Goal: Information Seeking & Learning: Learn about a topic

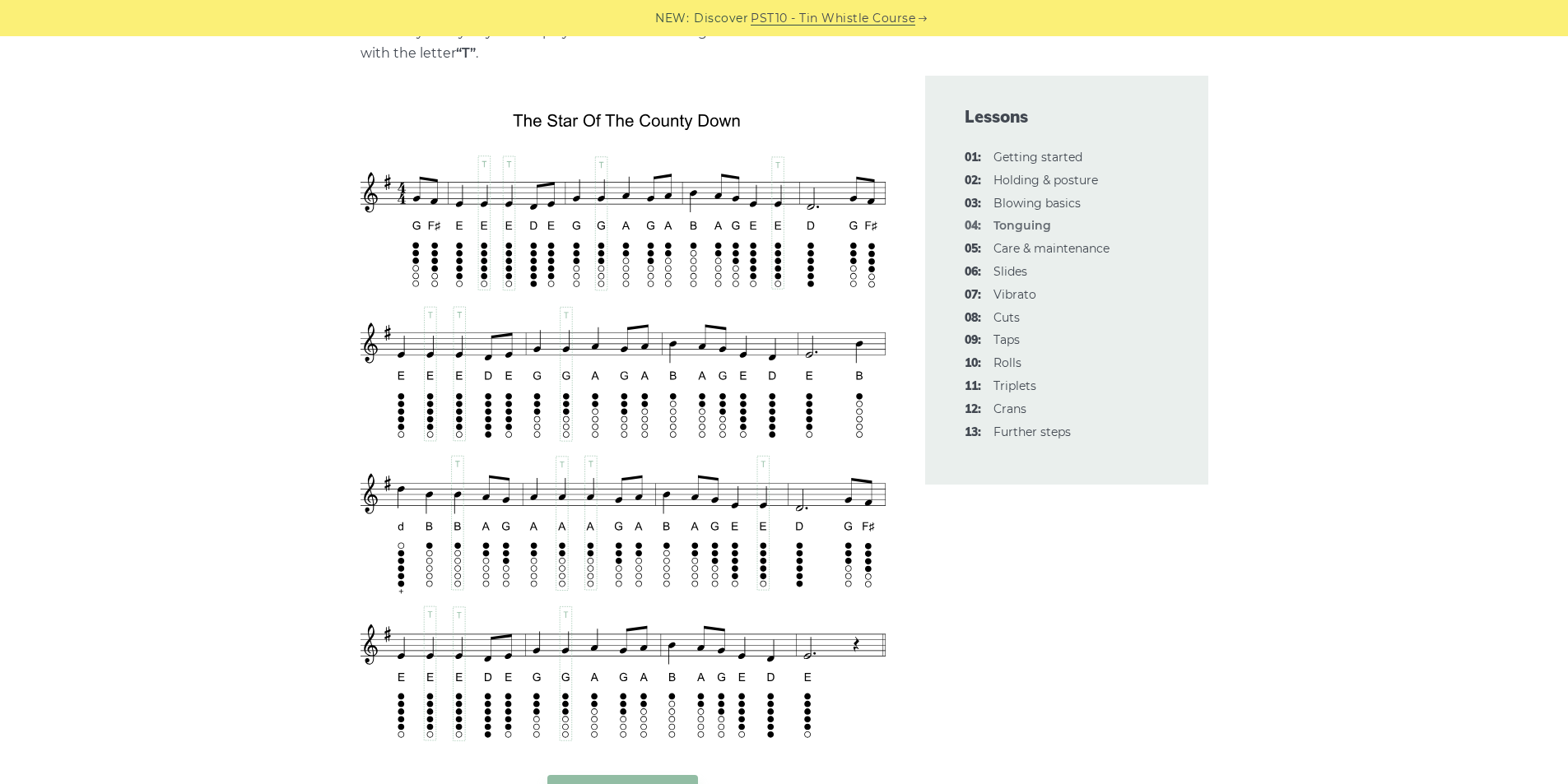
click at [226, 268] on div "In this lesson, talk about how (and where) to properly use your tongue while pl…" at bounding box center [784, 777] width 1568 height 6207
click at [219, 173] on div "In this lesson, talk about how (and where) to properly use your tongue while pl…" at bounding box center [784, 777] width 1568 height 6207
click at [214, 177] on div "In this lesson, talk about how (and where) to properly use your tongue while pl…" at bounding box center [784, 777] width 1568 height 6207
click at [210, 151] on div "In this lesson, talk about how (and where) to properly use your tongue while pl…" at bounding box center [784, 777] width 1568 height 6207
click at [198, 122] on div "In this lesson, talk about how (and where) to properly use your tongue while pl…" at bounding box center [784, 777] width 1568 height 6207
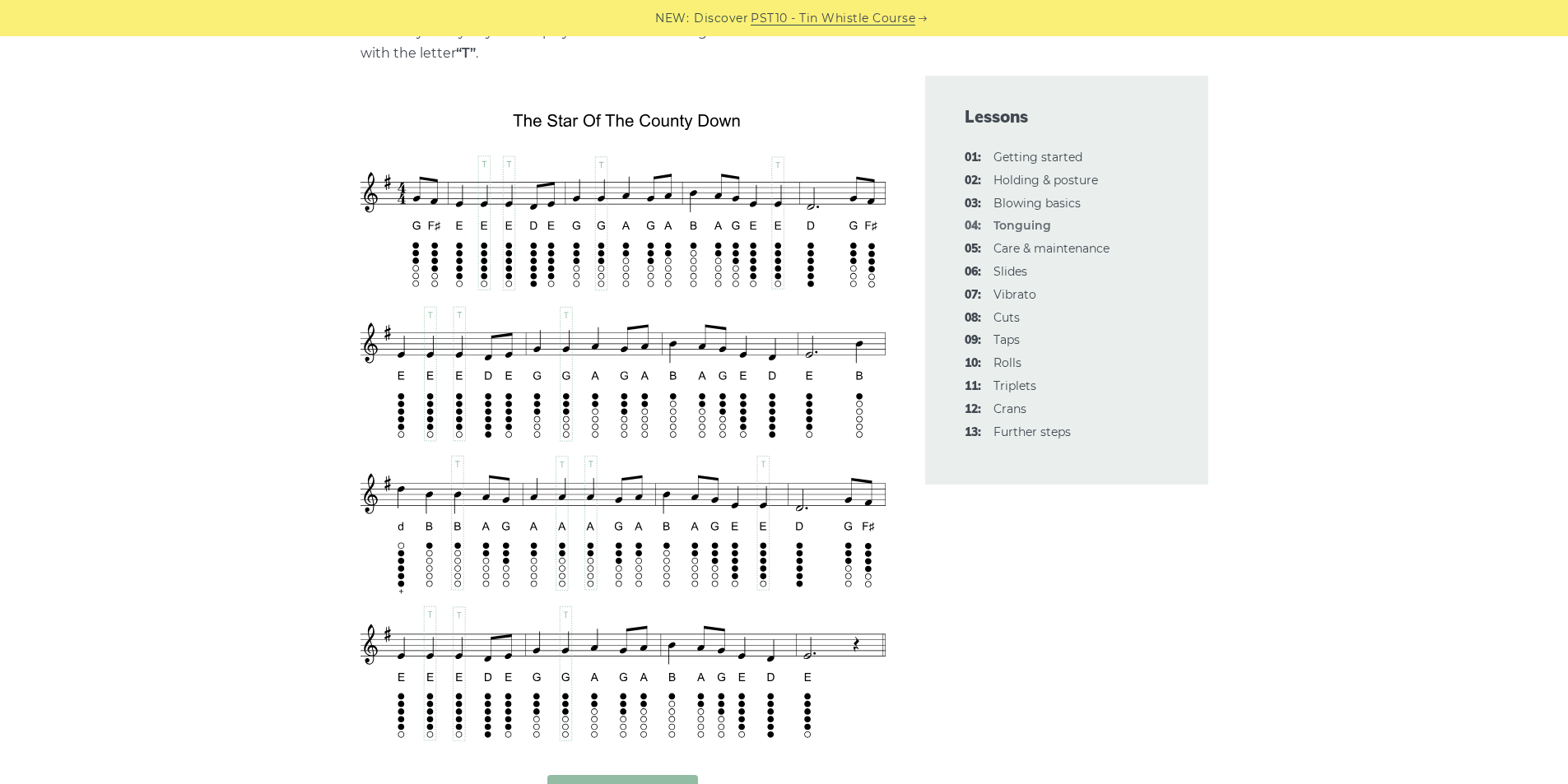
click at [192, 166] on div "In this lesson, talk about how (and where) to properly use your tongue while pl…" at bounding box center [784, 777] width 1568 height 6207
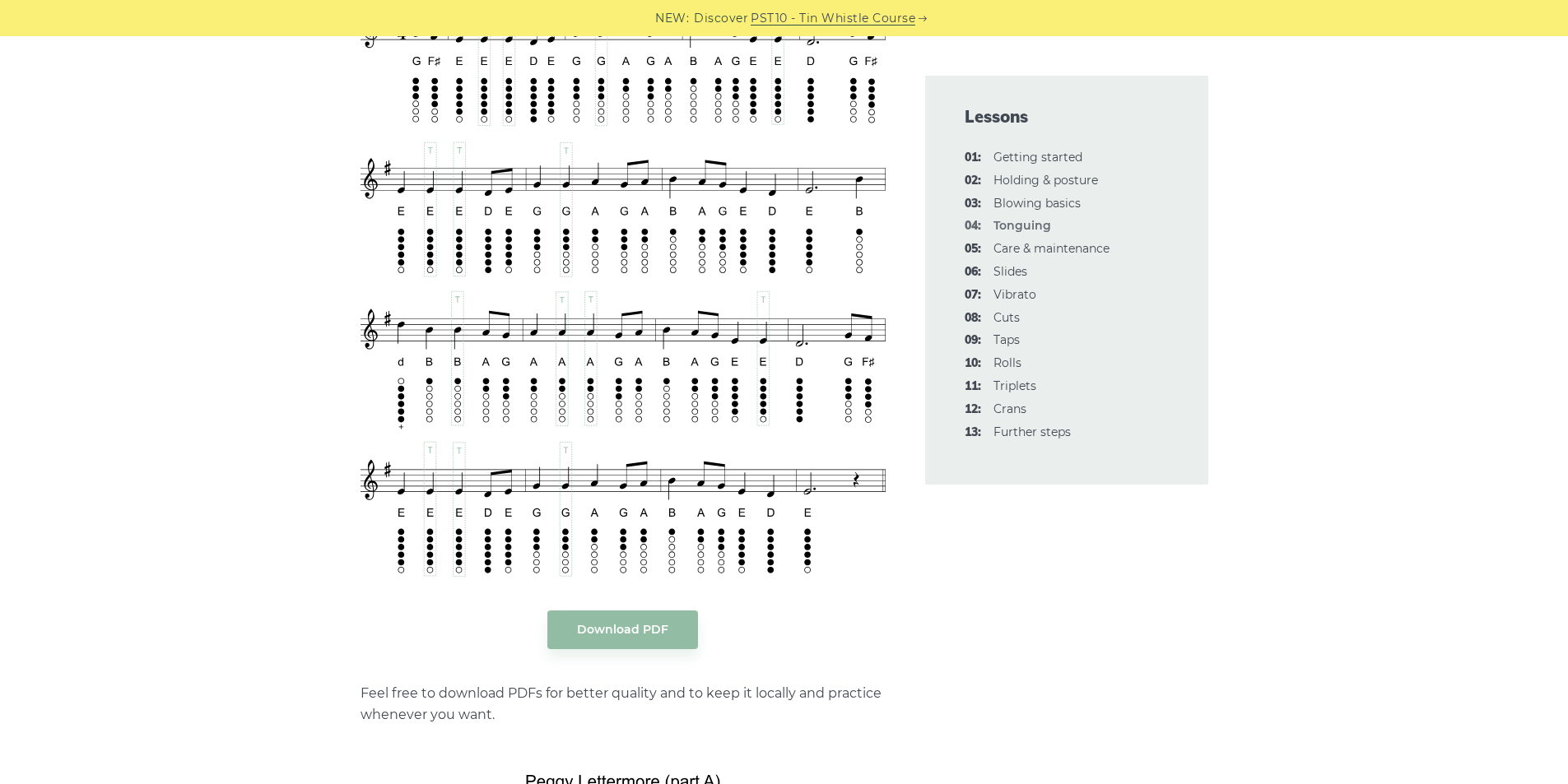
click at [1278, 288] on div "In this lesson, talk about how (and where) to properly use your tongue while pl…" at bounding box center [784, 613] width 1008 height 6207
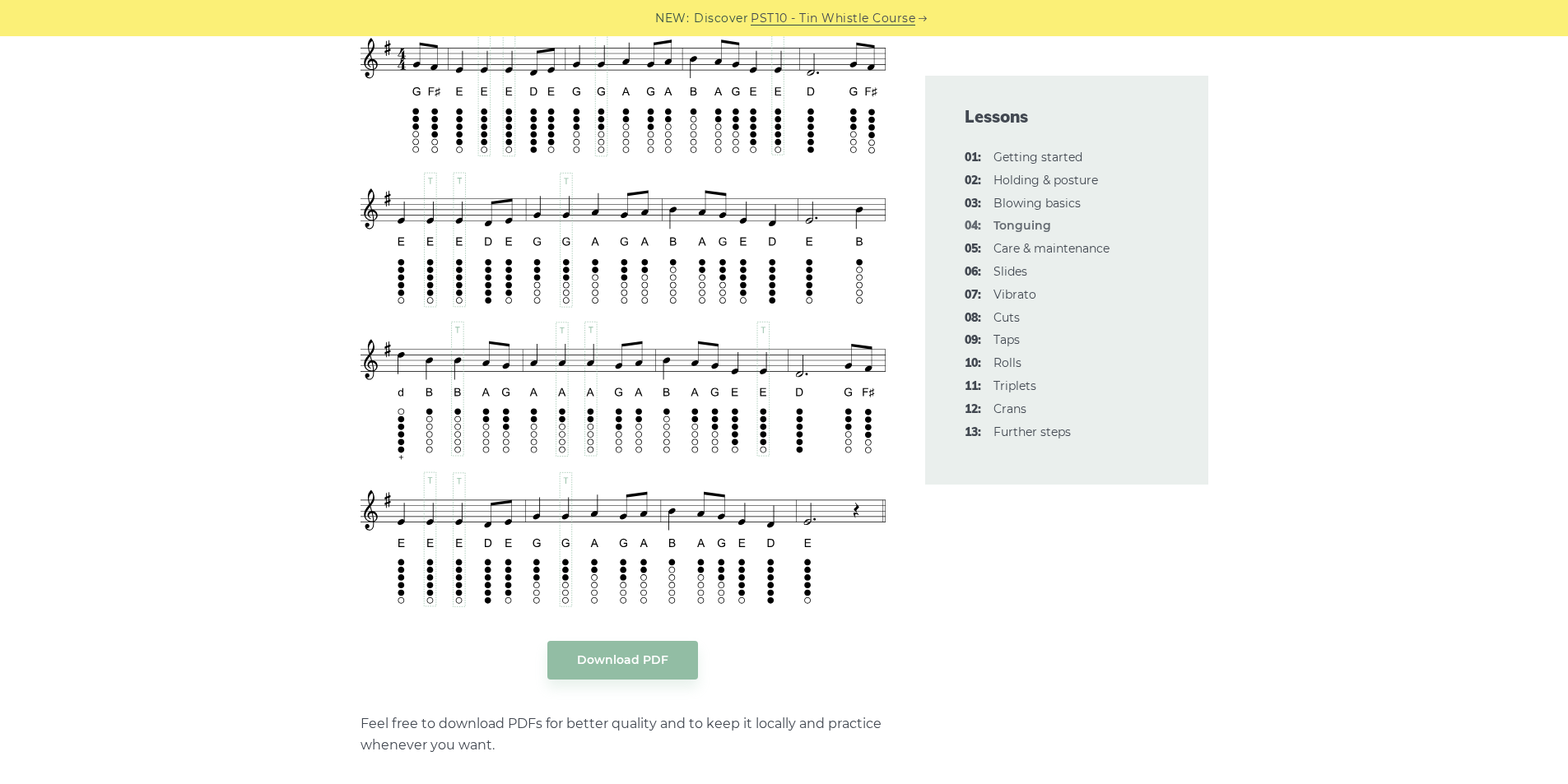
scroll to position [2798, 0]
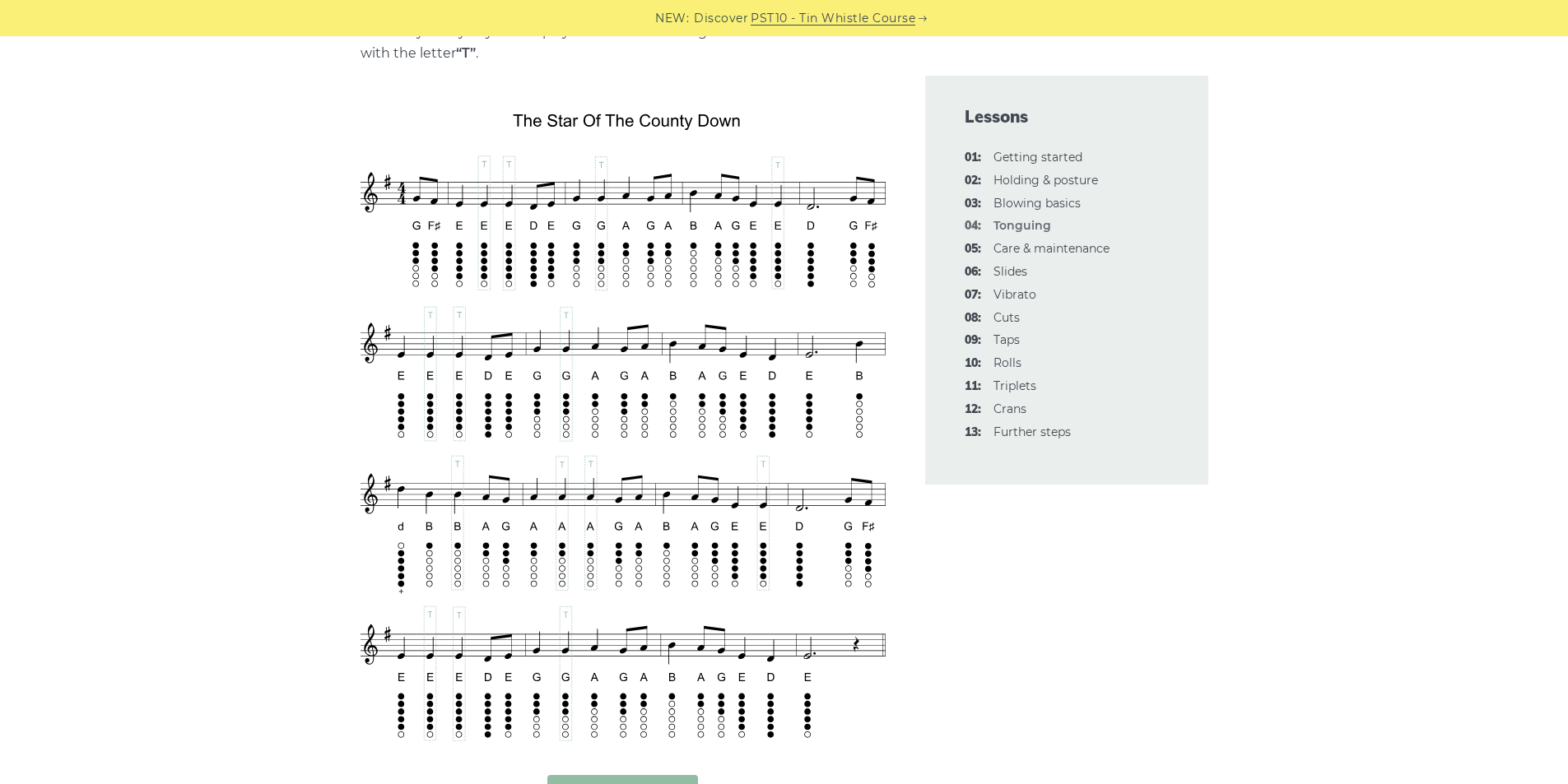
click at [241, 81] on div "In this lesson, talk about how (and where) to properly use your tongue while pl…" at bounding box center [784, 777] width 1568 height 6207
click at [1308, 365] on div "In this lesson, talk about how (and where) to properly use your tongue while pl…" at bounding box center [784, 777] width 1568 height 6207
click at [271, 163] on div "In this lesson, talk about how (and where) to properly use your tongue while pl…" at bounding box center [784, 777] width 1568 height 6207
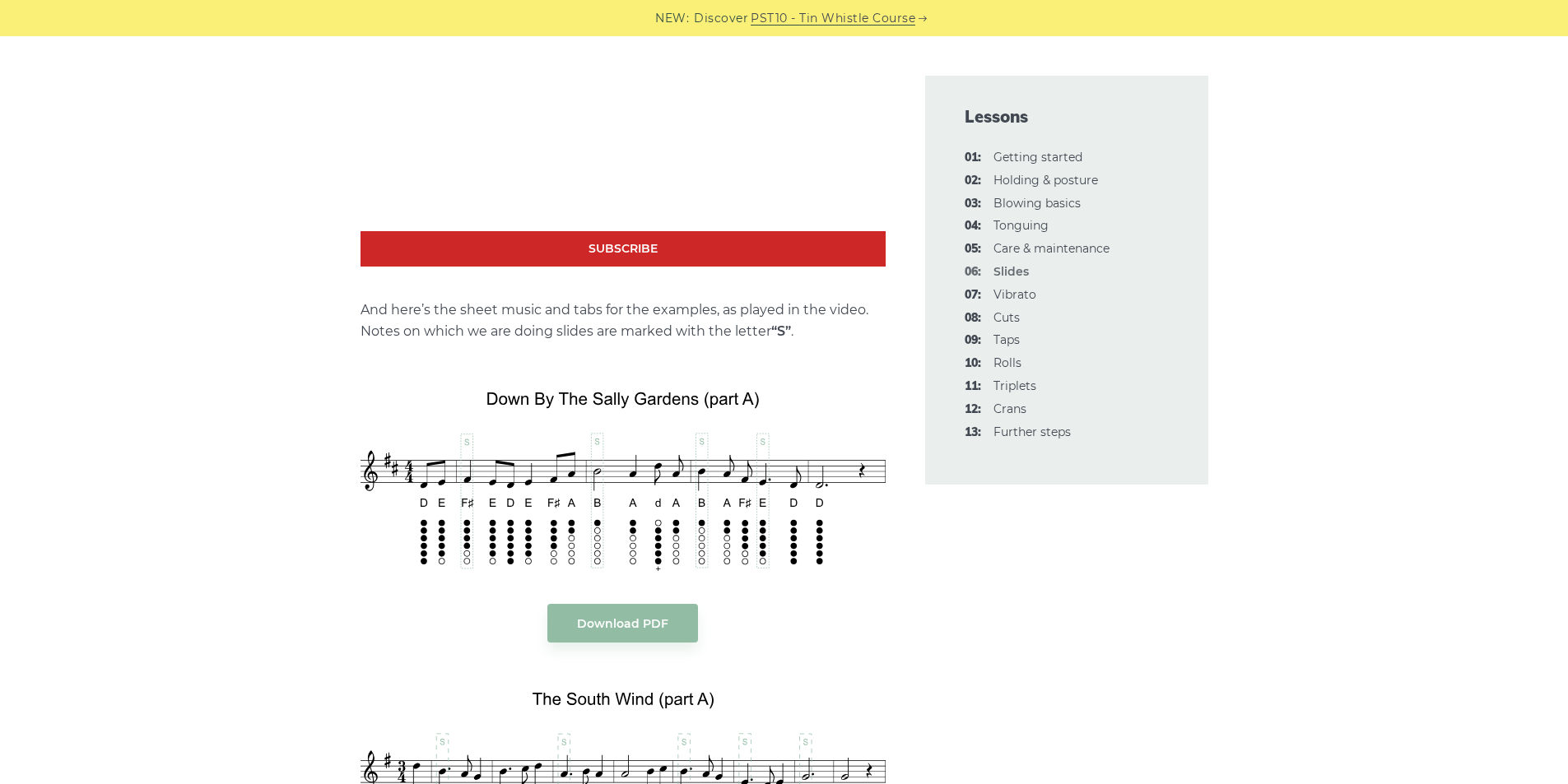
scroll to position [1810, 0]
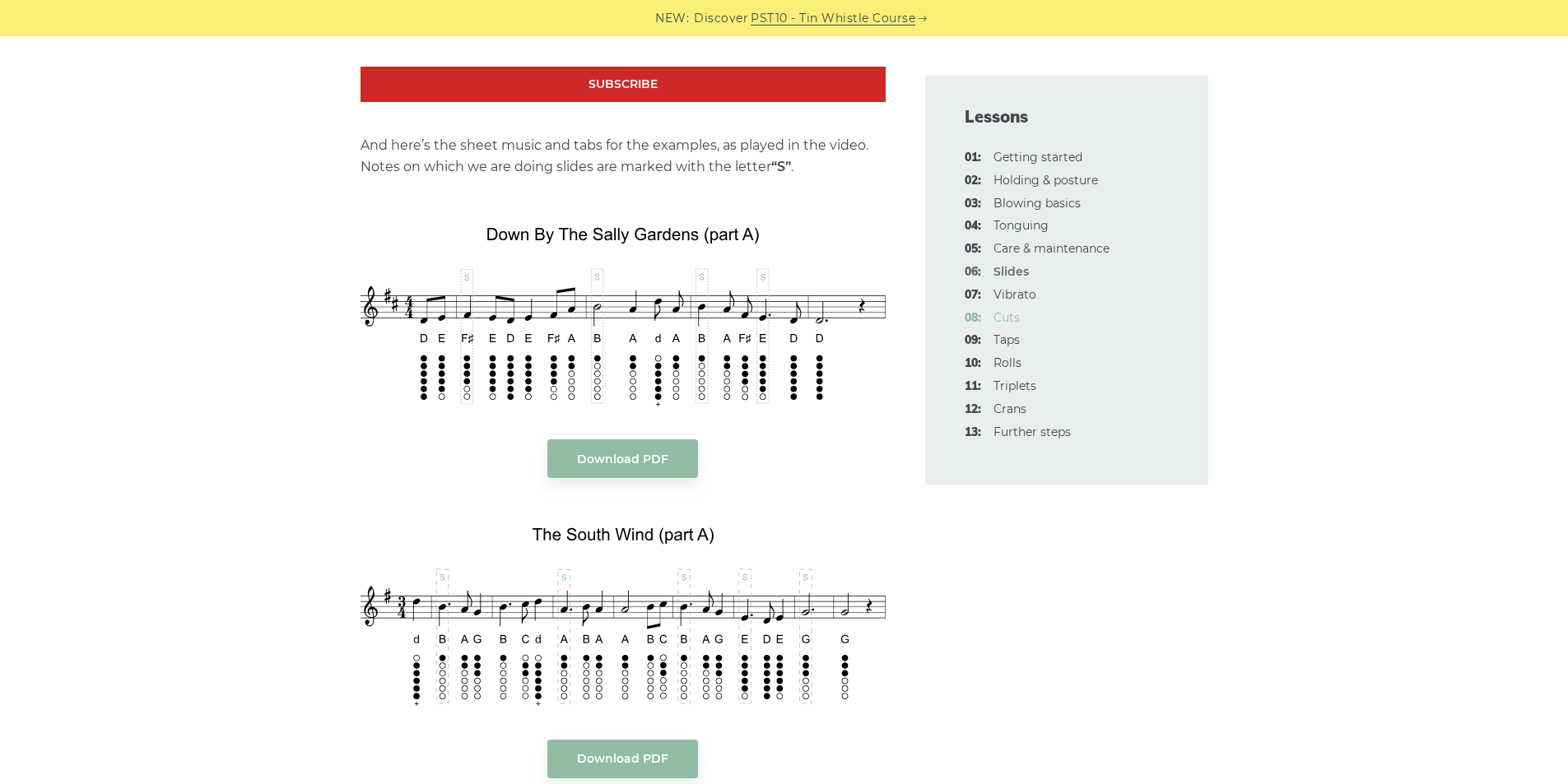
click at [1002, 319] on link "08: Cuts" at bounding box center [1006, 317] width 26 height 15
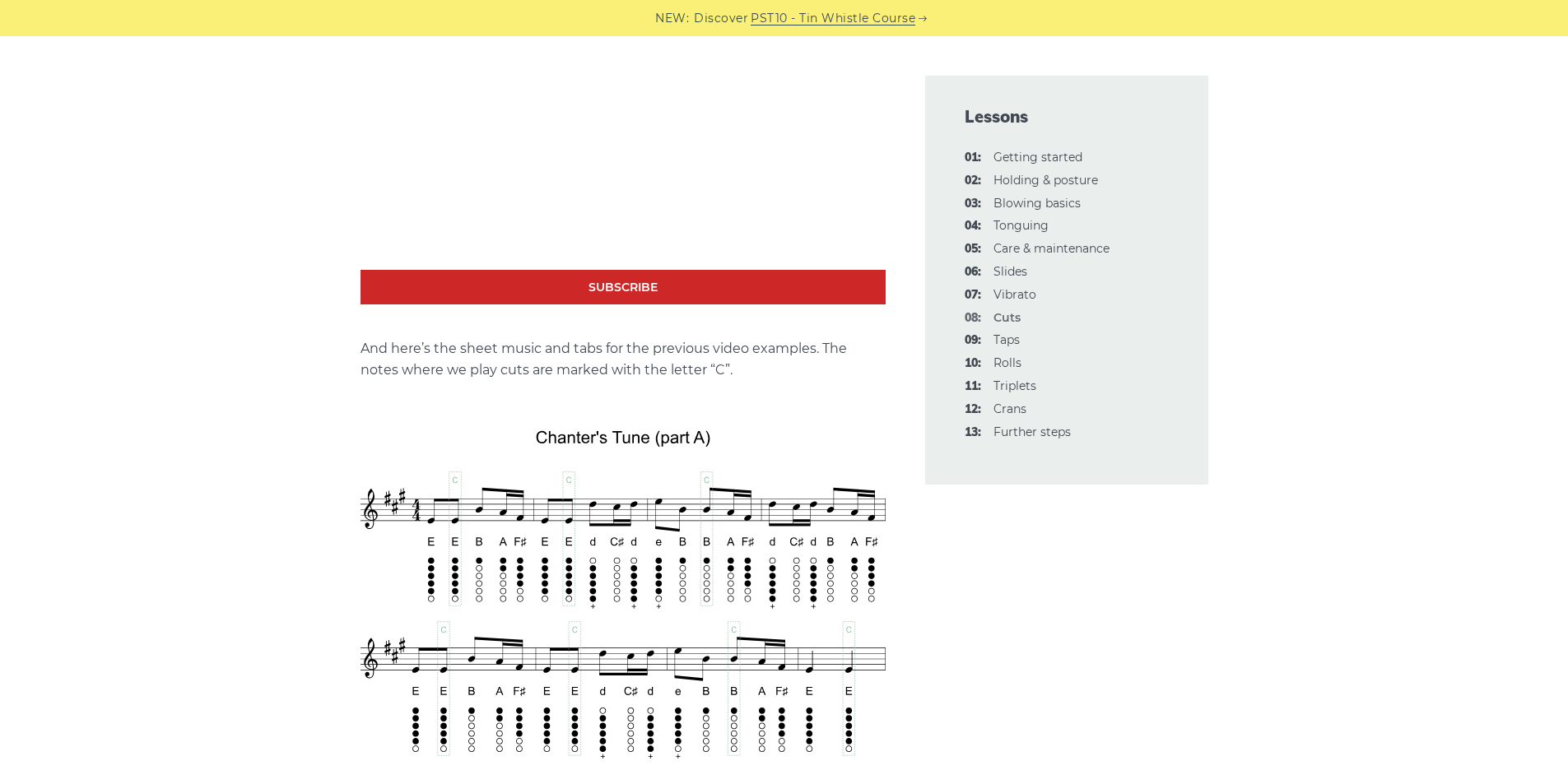
scroll to position [3047, 0]
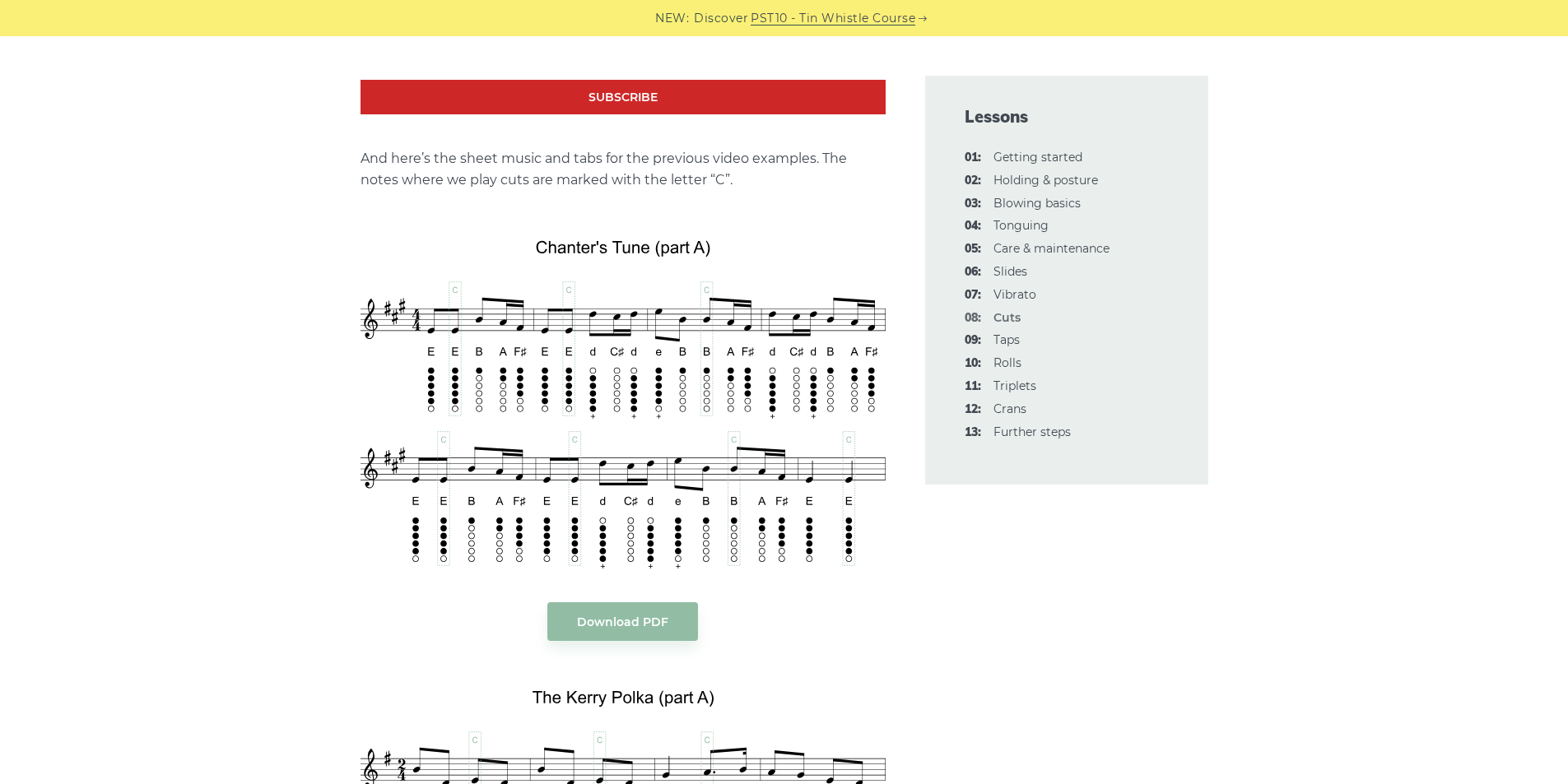
click at [1154, 682] on aside "Lessons 01: Getting started 02: Holding & posture 03: Blowing basics 04: [GEOGR…" at bounding box center [1067, 508] width 323 height 6170
click at [1109, 645] on aside "Lessons 01: Getting started 02: Holding & posture 03: Blowing basics 04: [GEOGR…" at bounding box center [1067, 508] width 323 height 6170
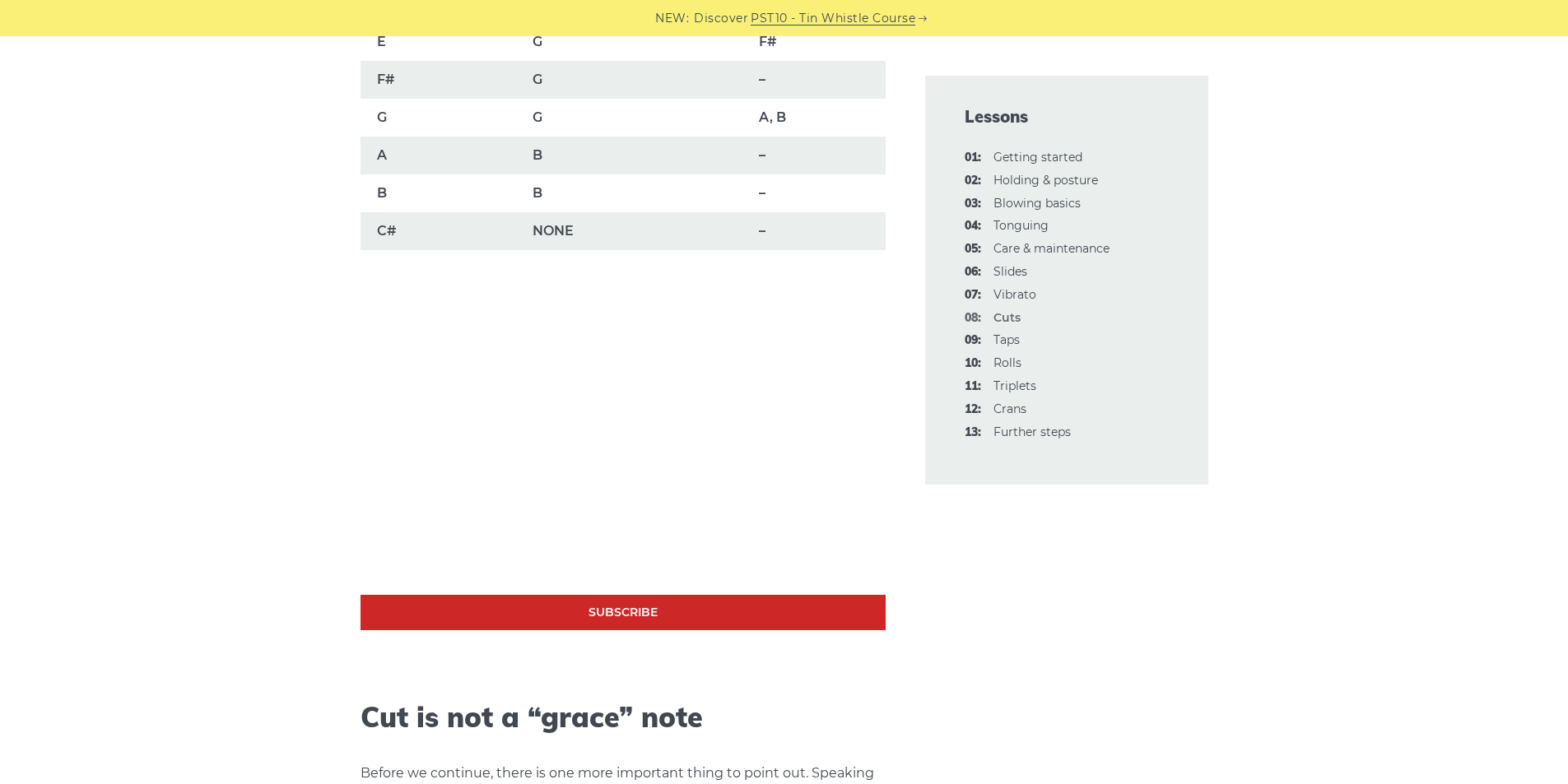
scroll to position [1073, 0]
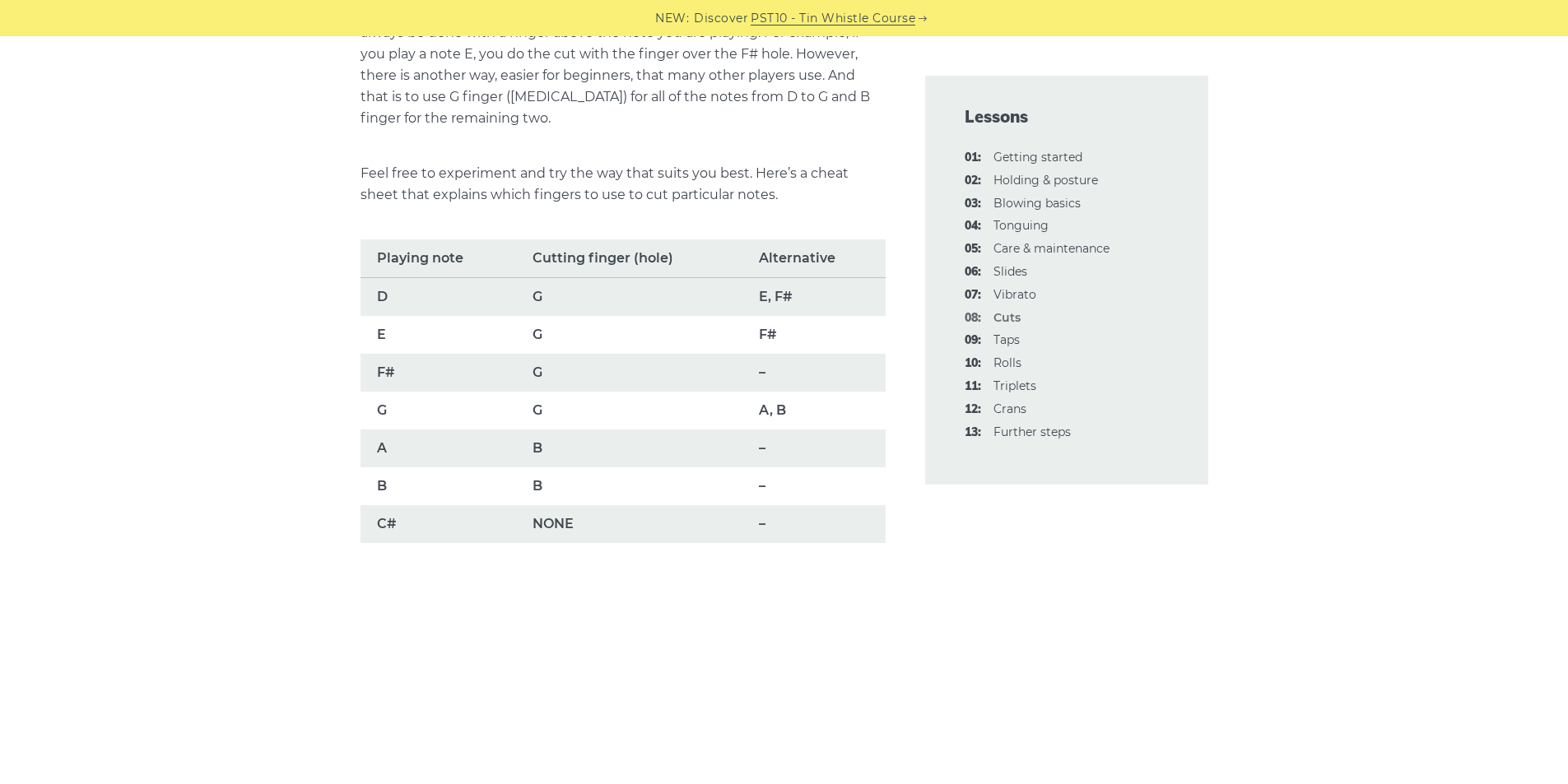
click at [528, 300] on td "G" at bounding box center [630, 297] width 226 height 39
click at [414, 484] on td "B" at bounding box center [438, 485] width 156 height 38
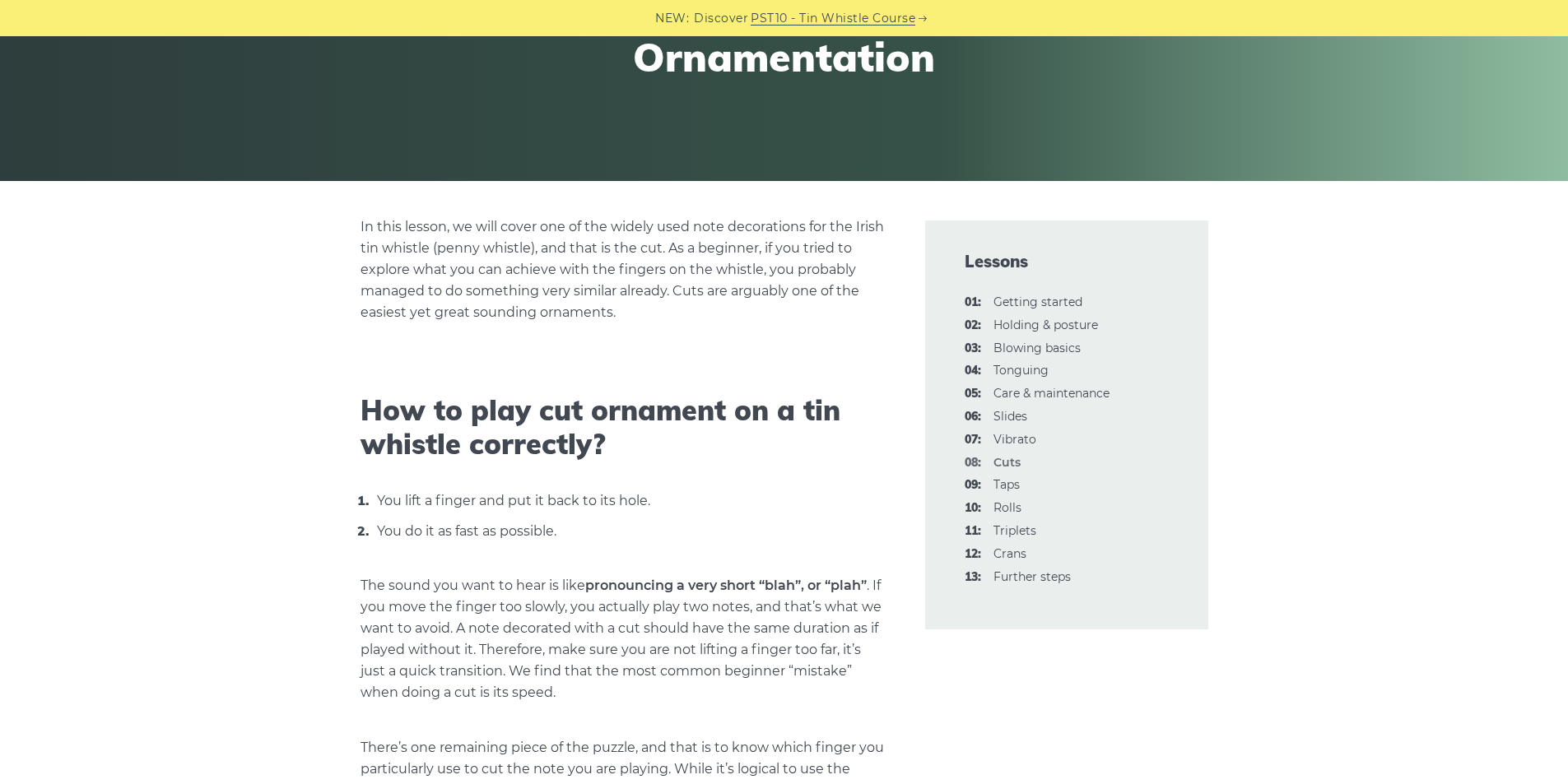
scroll to position [250, 0]
click at [763, 401] on h2 "How to play cut ornament on a tin whistle correctly?" at bounding box center [623, 429] width 525 height 68
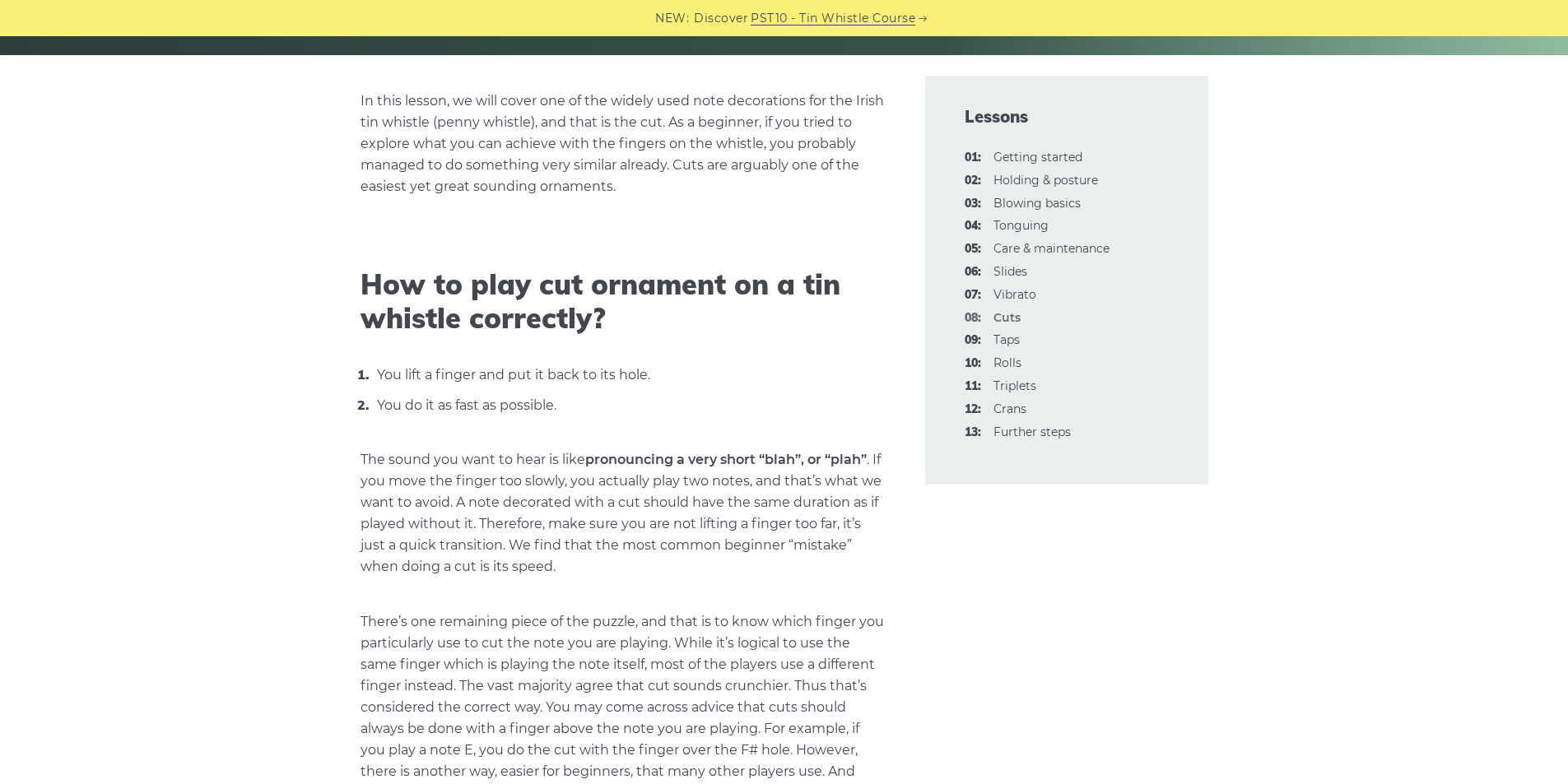
scroll to position [415, 0]
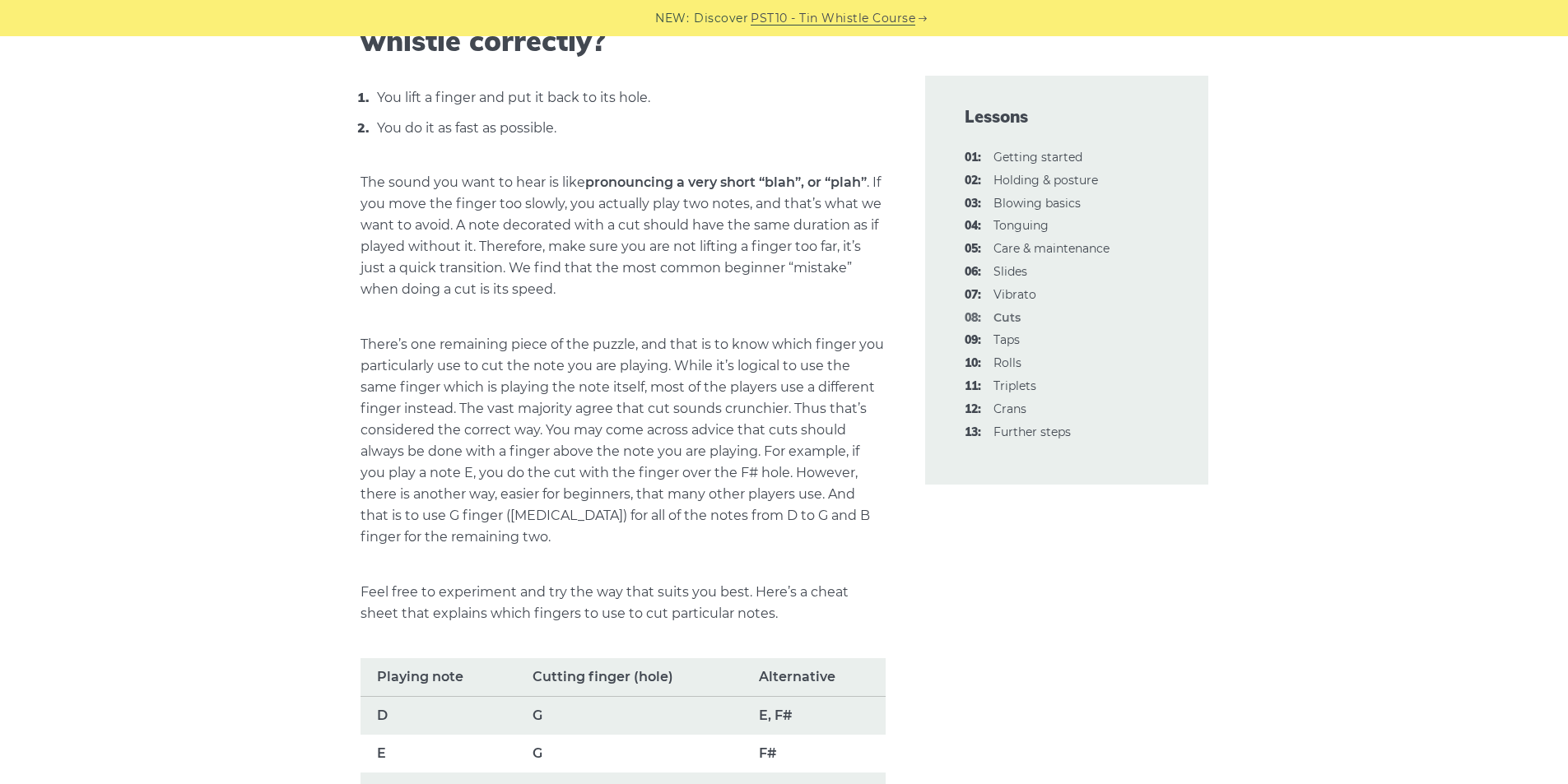
scroll to position [743, 0]
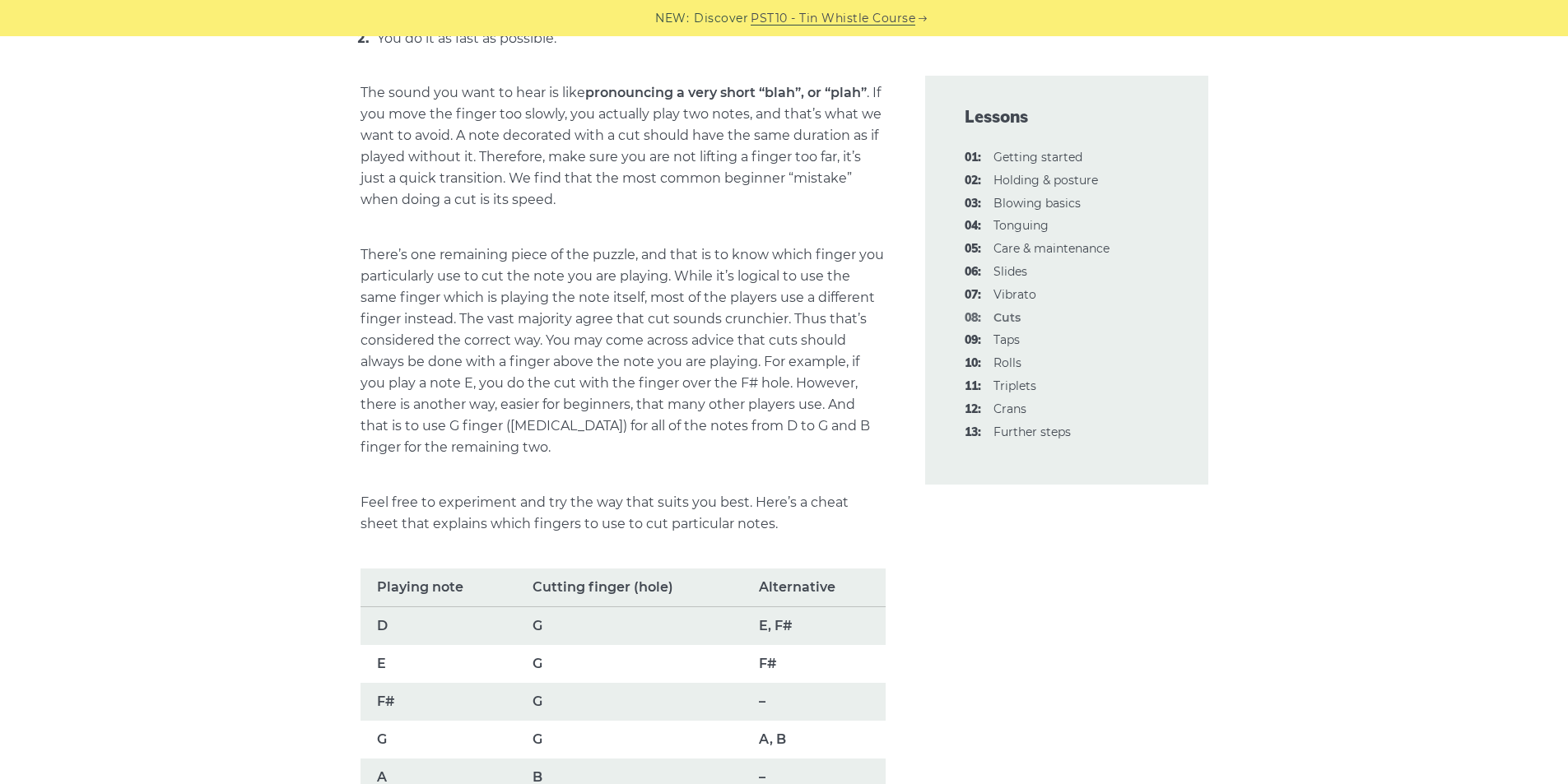
click at [611, 496] on p "Feel free to experiment and try the way that suits you best. Here’s a cheat she…" at bounding box center [623, 513] width 525 height 43
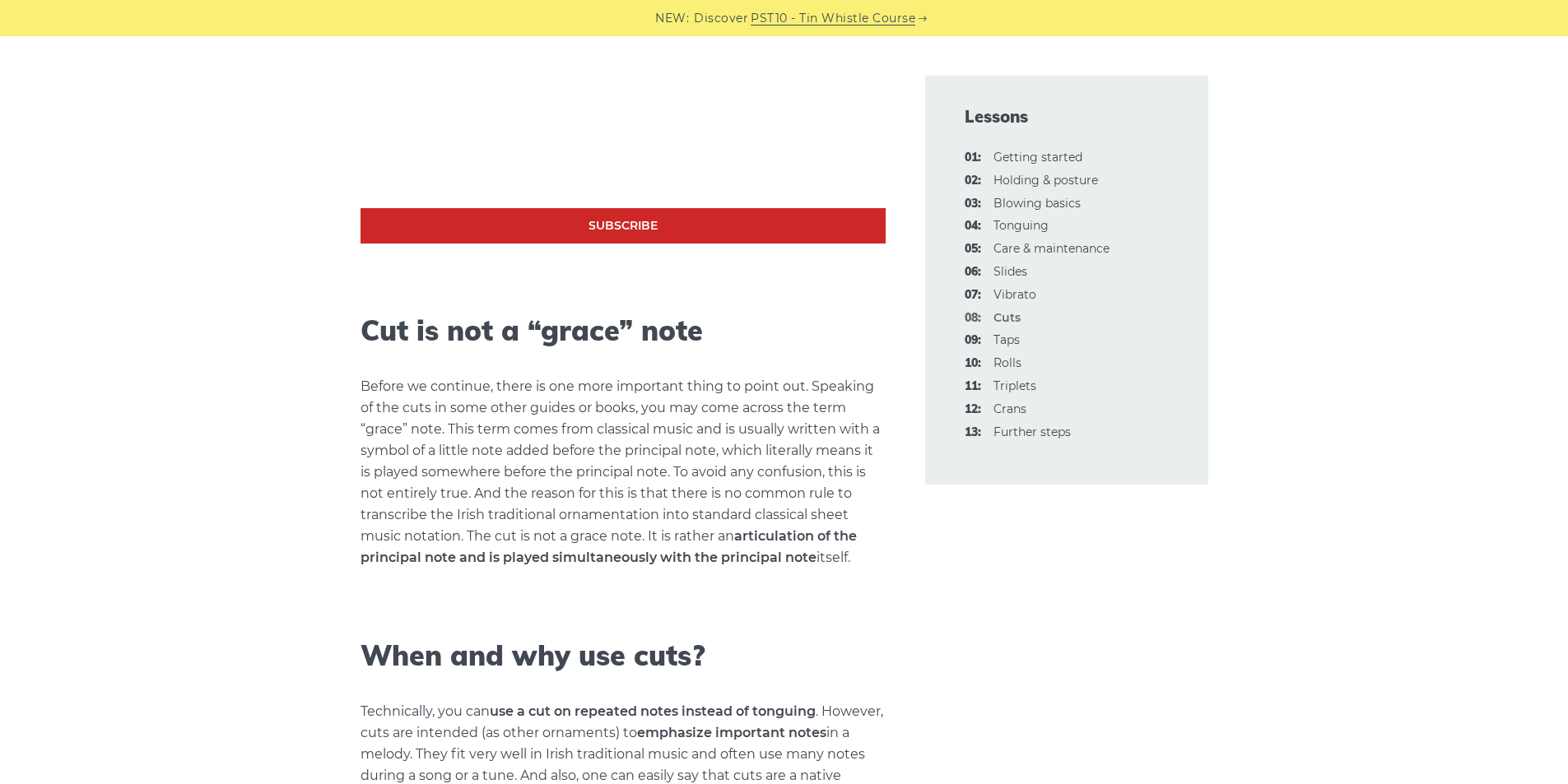
scroll to position [1566, 0]
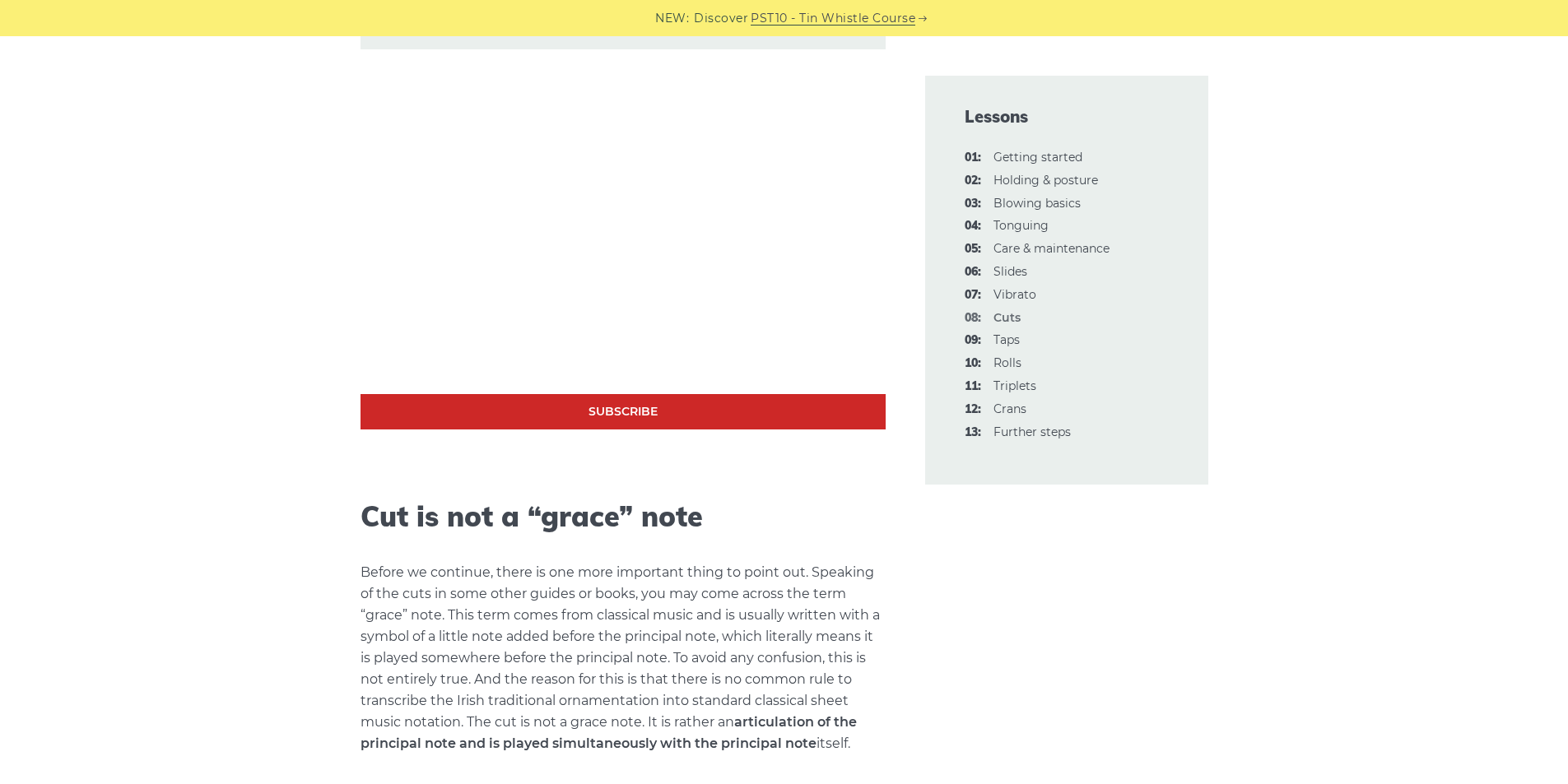
click at [410, 507] on h2 "Cut is not a “grace” note" at bounding box center [623, 516] width 525 height 34
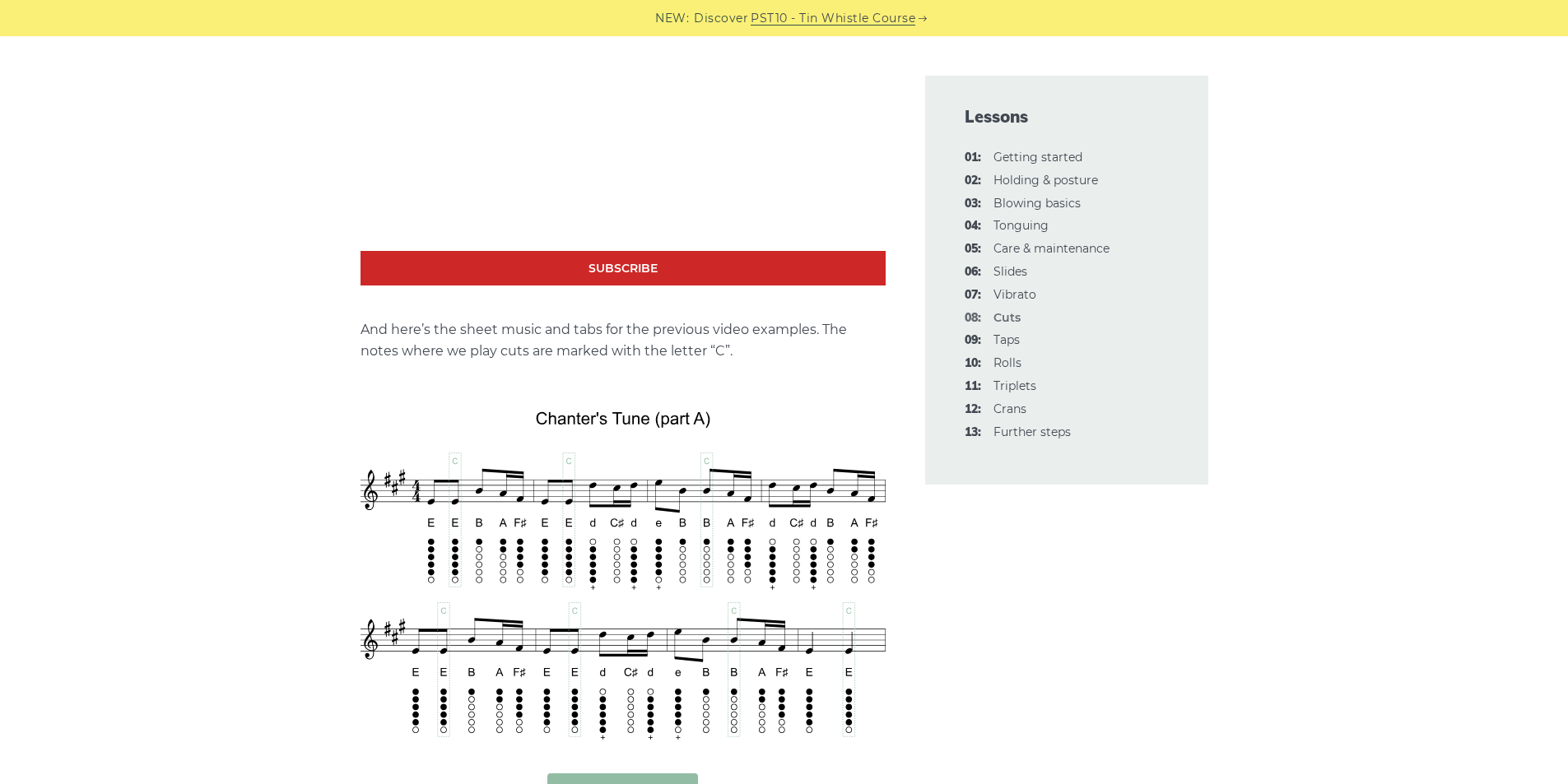
scroll to position [2718, 0]
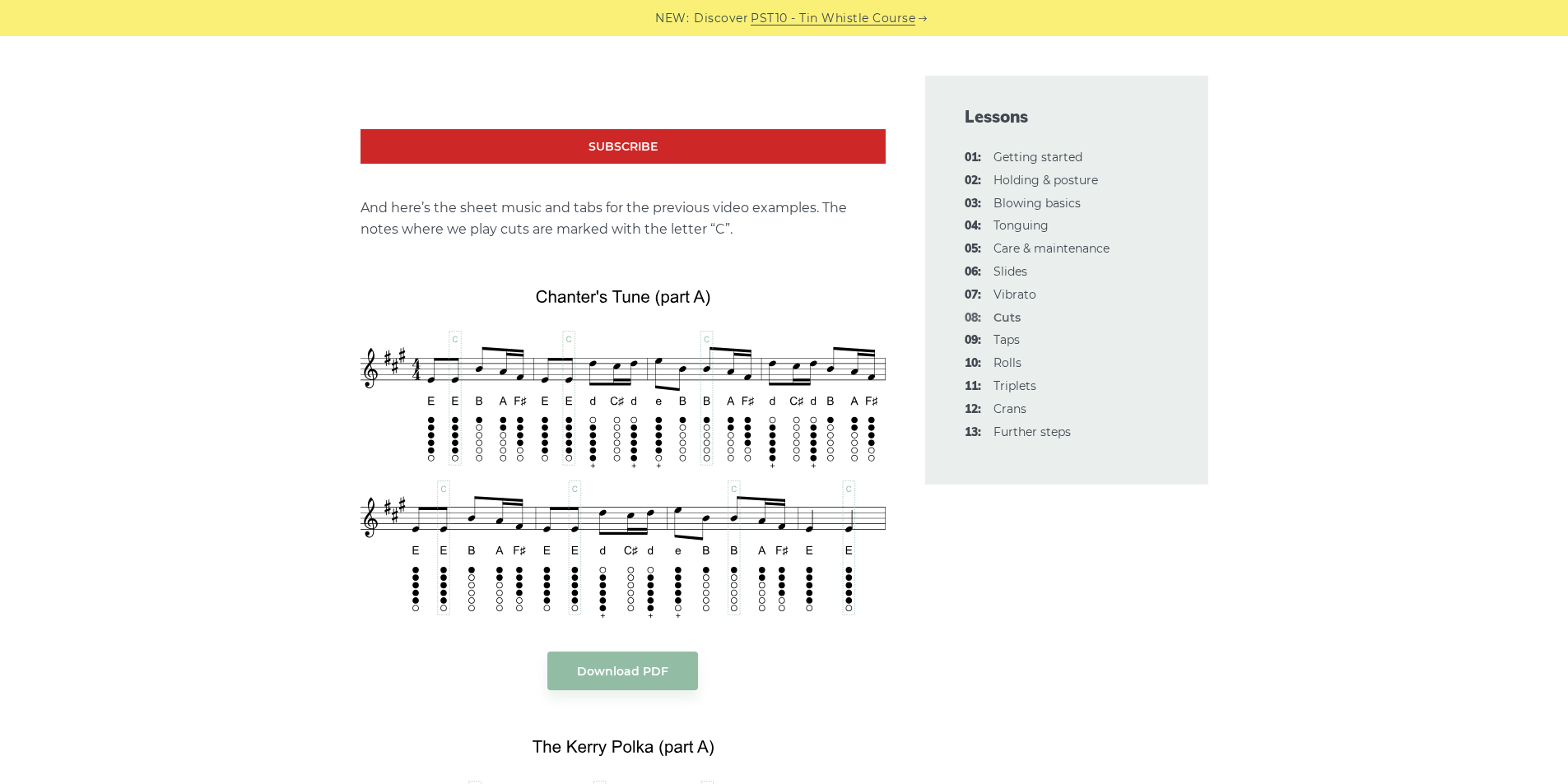
scroll to position [3047, 0]
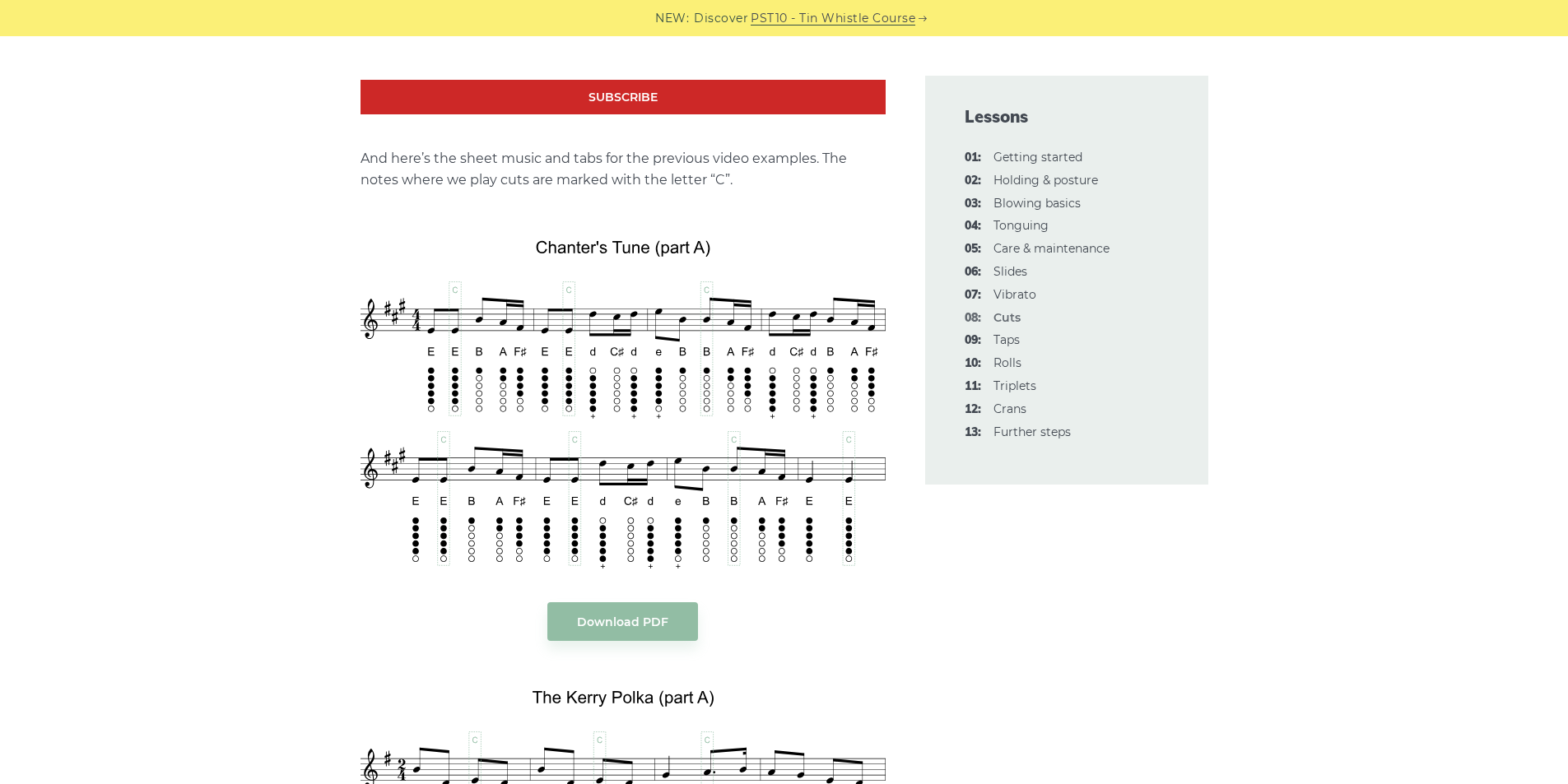
drag, startPoint x: 1383, startPoint y: 280, endPoint x: 1374, endPoint y: 286, distance: 10.8
click at [1384, 283] on div "In this lesson, we will cover one of the widely used note decorations for the I…" at bounding box center [784, 519] width 1568 height 6191
